Goal: Task Accomplishment & Management: Use online tool/utility

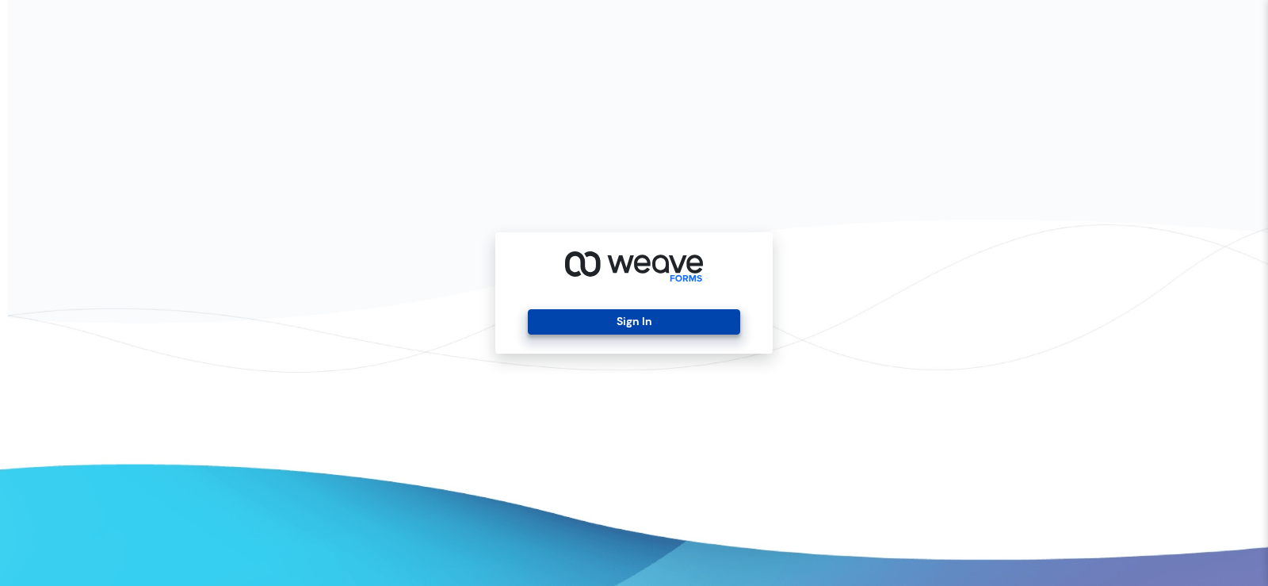
click at [575, 310] on button "Sign In" at bounding box center [634, 321] width 212 height 25
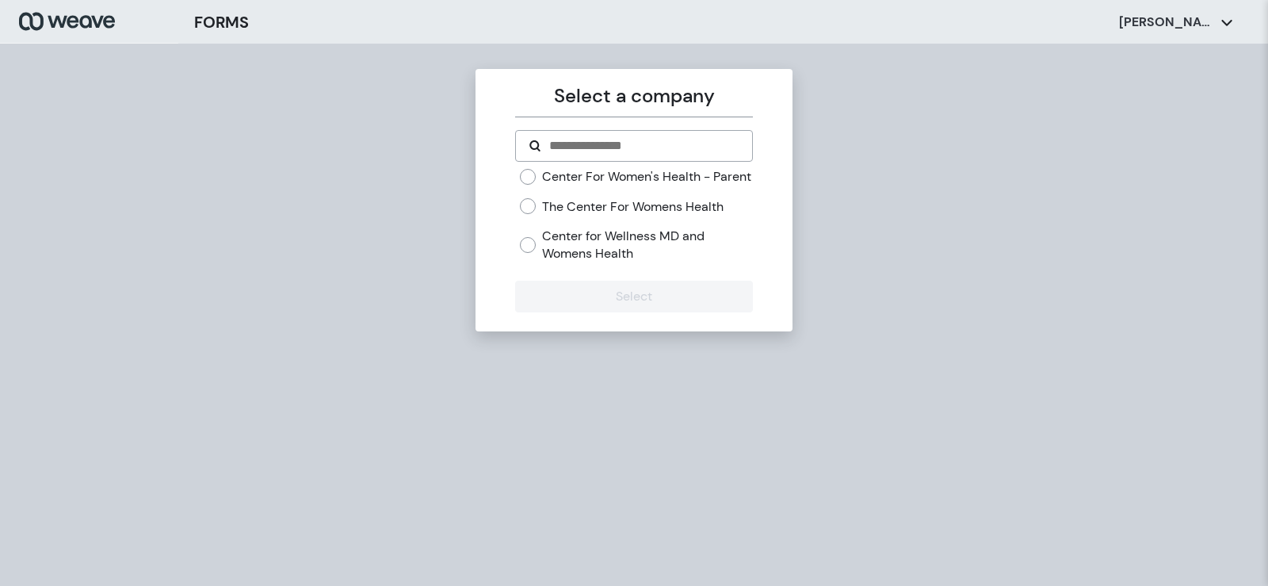
click at [568, 246] on label "Center for Wellness MD and Womens Health" at bounding box center [647, 245] width 210 height 34
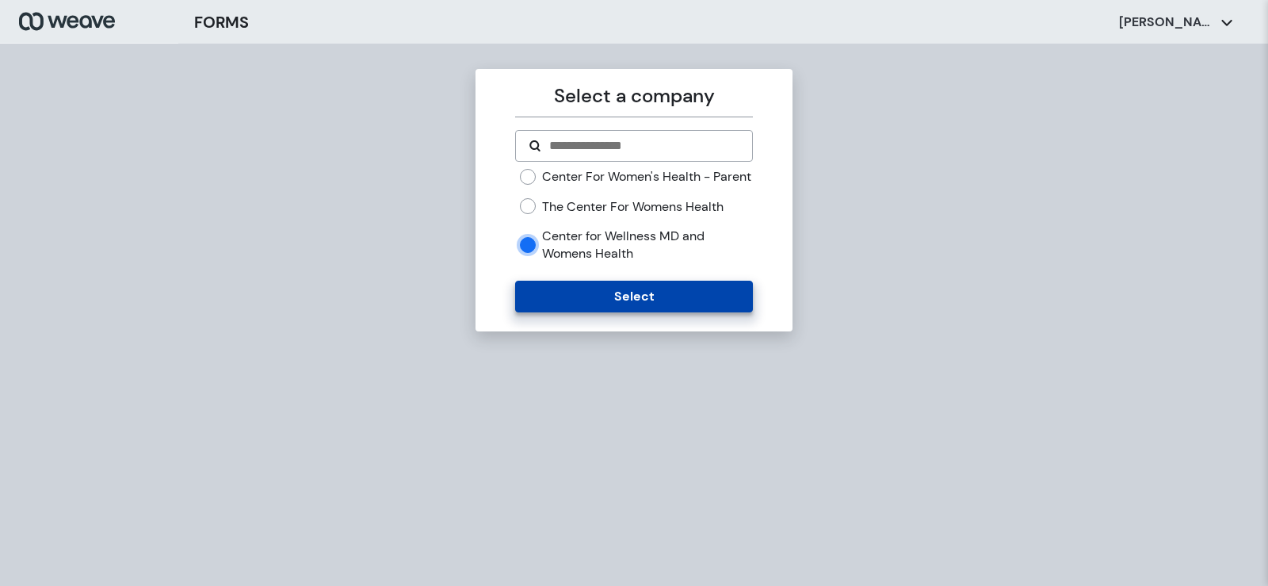
click at [573, 312] on button "Select" at bounding box center [633, 297] width 237 height 32
